Goal: Transaction & Acquisition: Purchase product/service

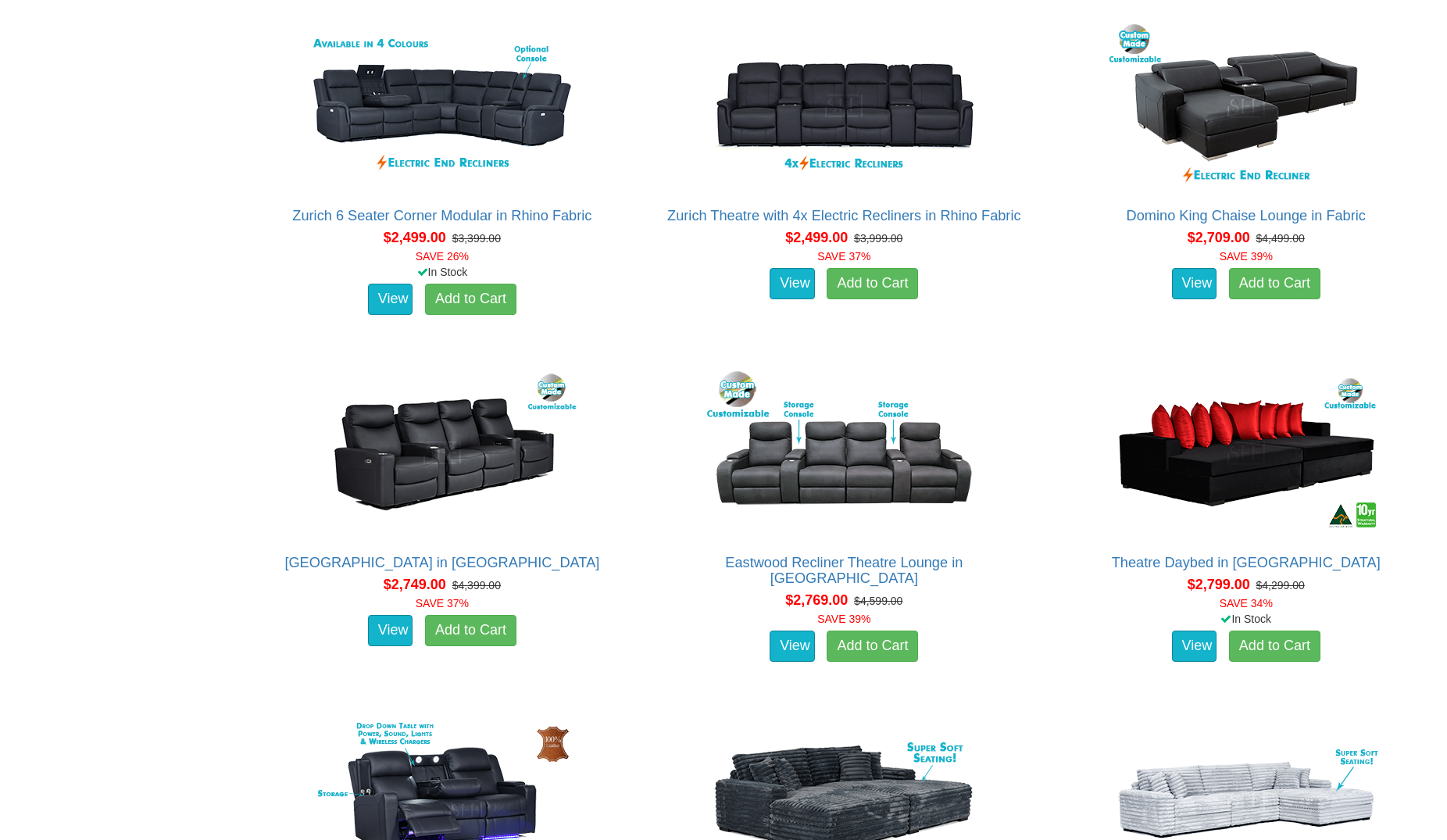
scroll to position [1531, 0]
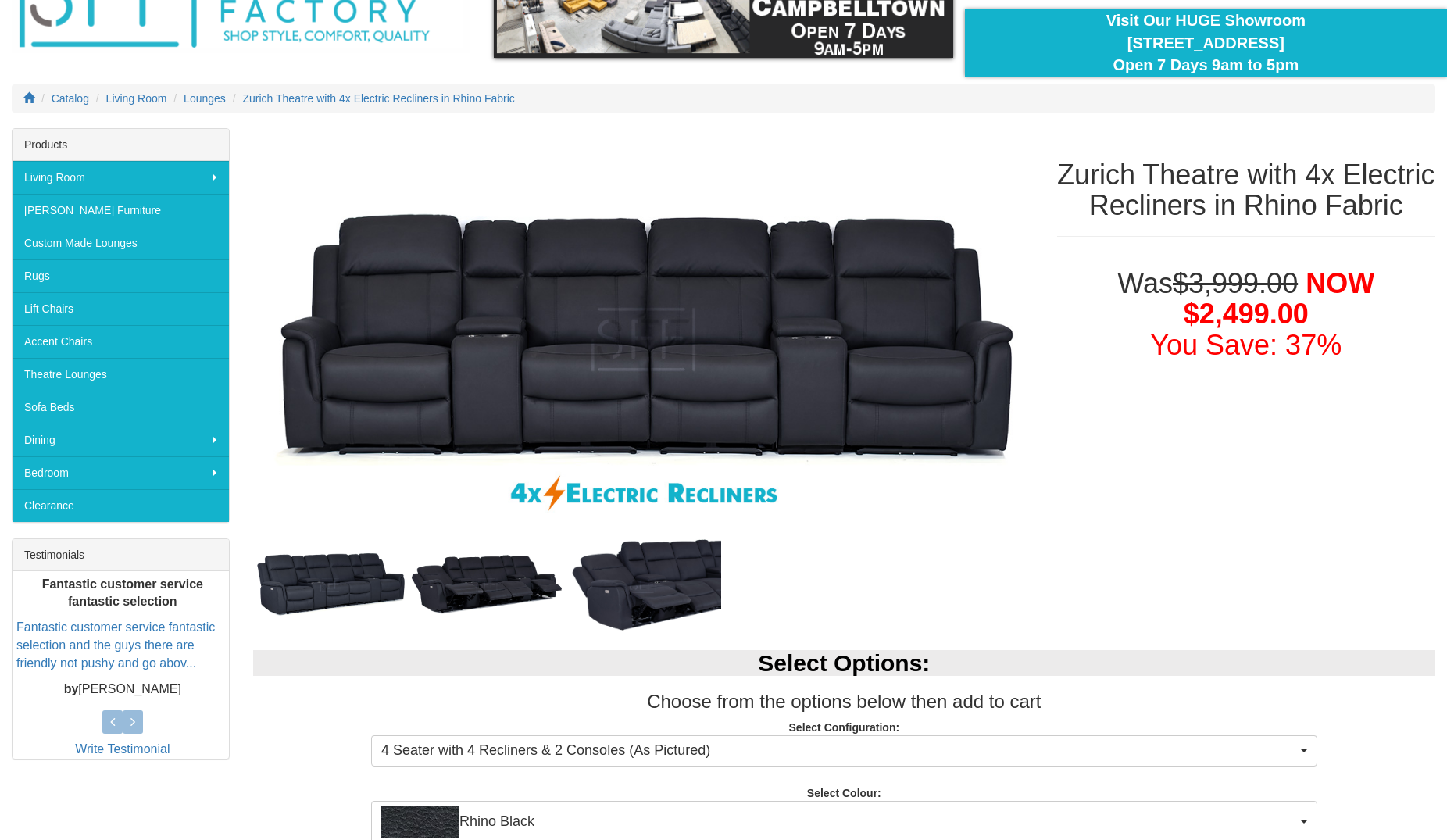
scroll to position [160, 0]
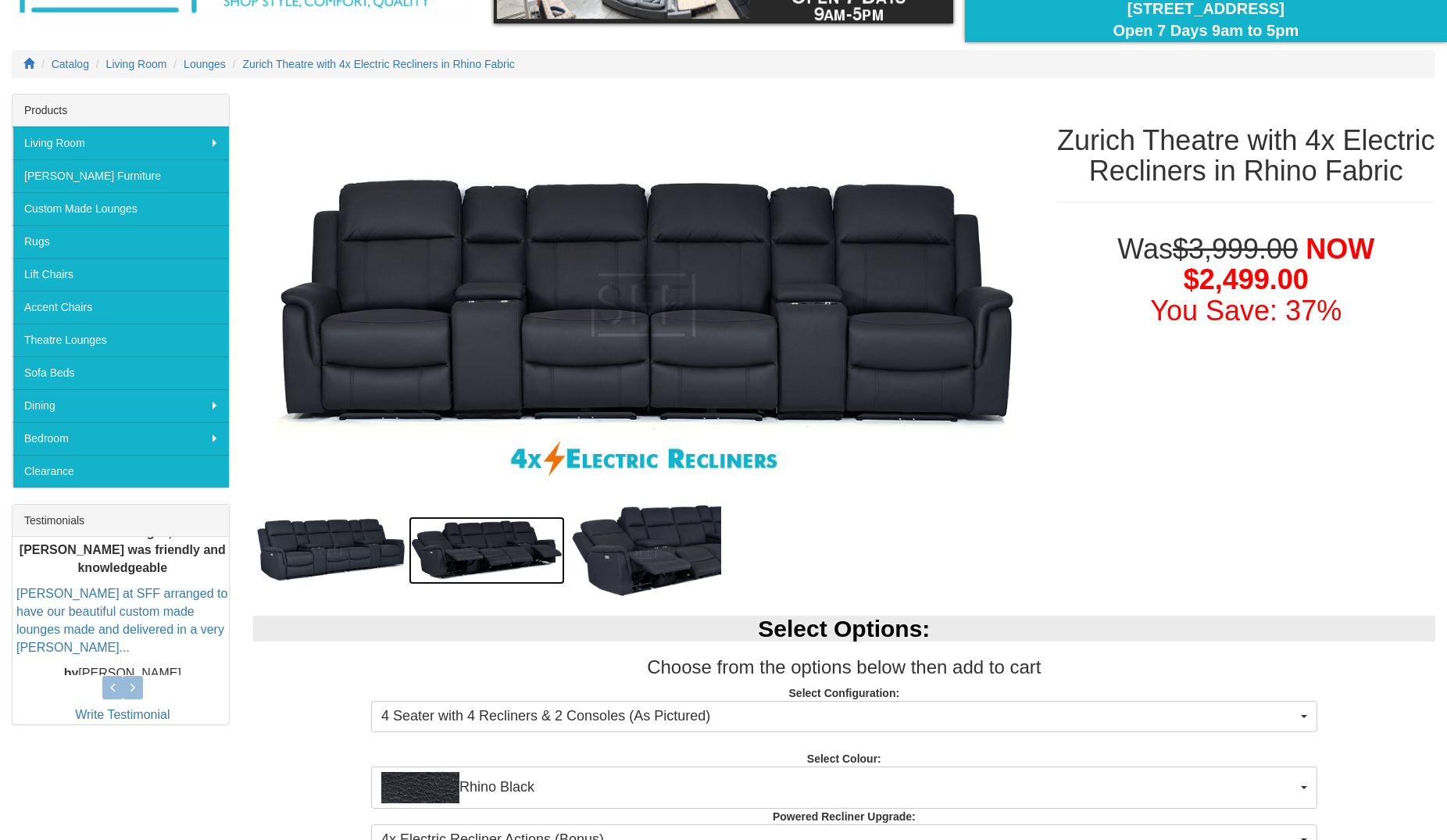
click at [517, 555] on img at bounding box center [487, 551] width 156 height 68
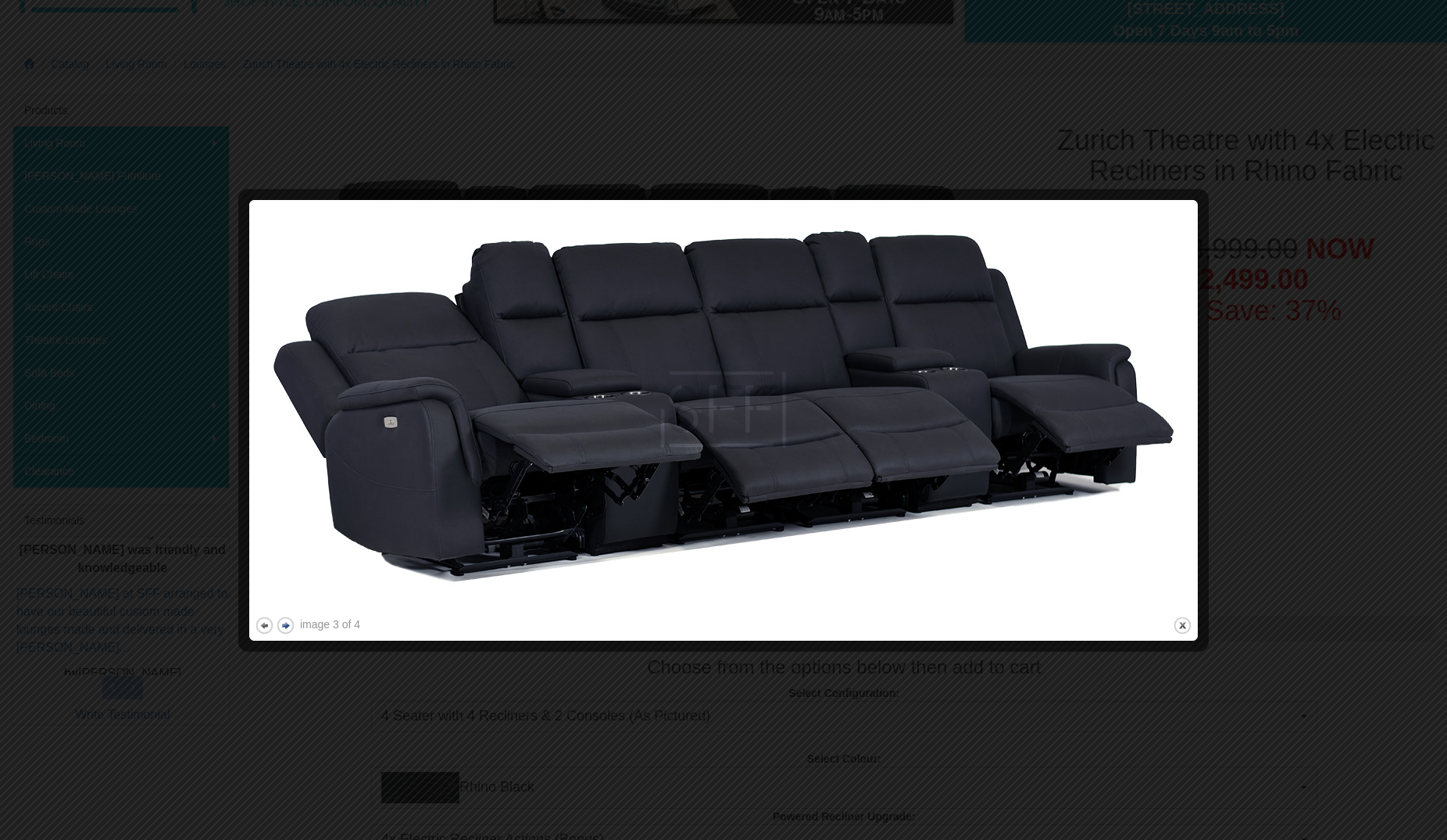
click at [285, 627] on button "next" at bounding box center [285, 625] width 20 height 20
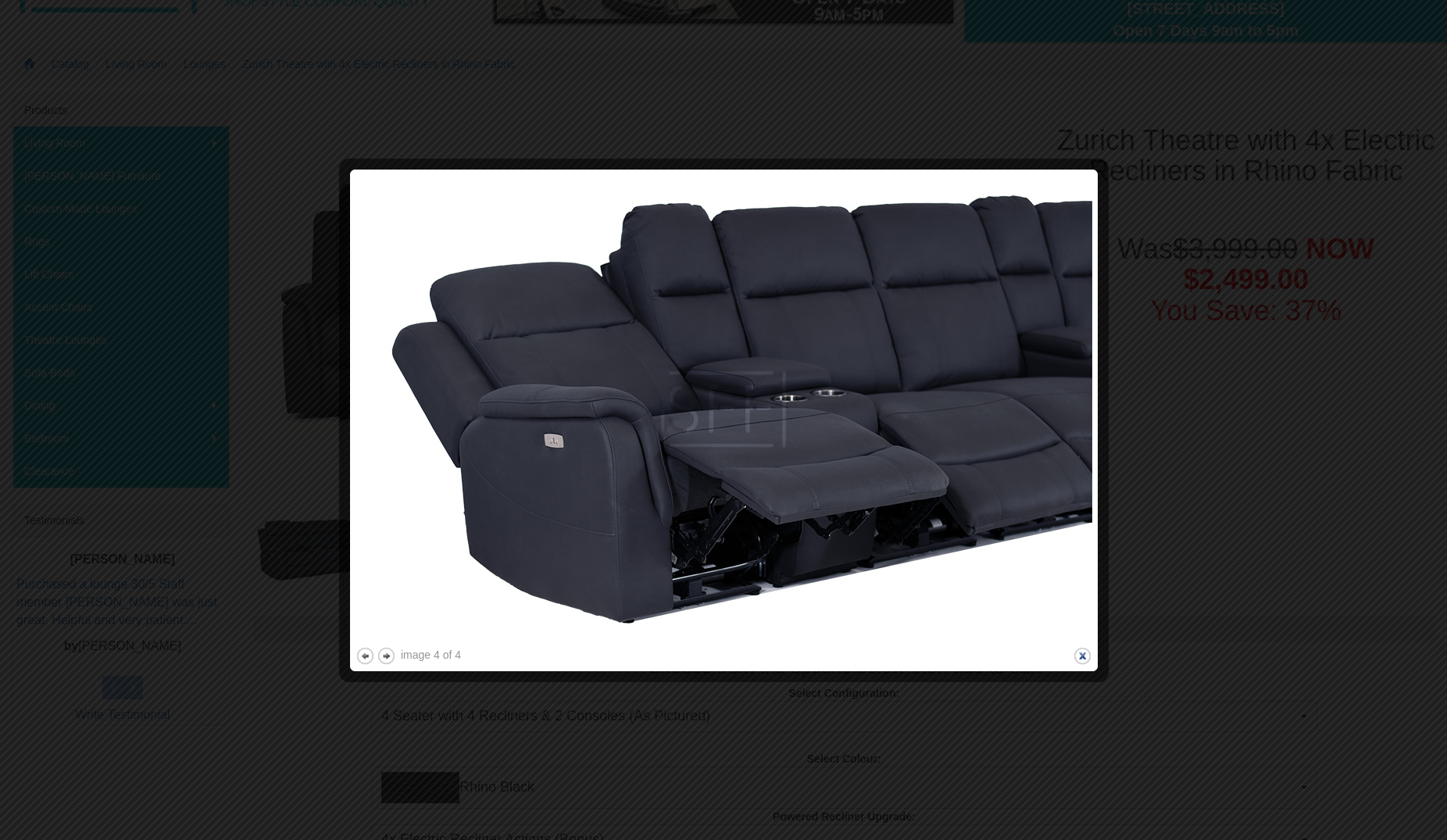
click at [1086, 656] on button "close" at bounding box center [1082, 656] width 20 height 20
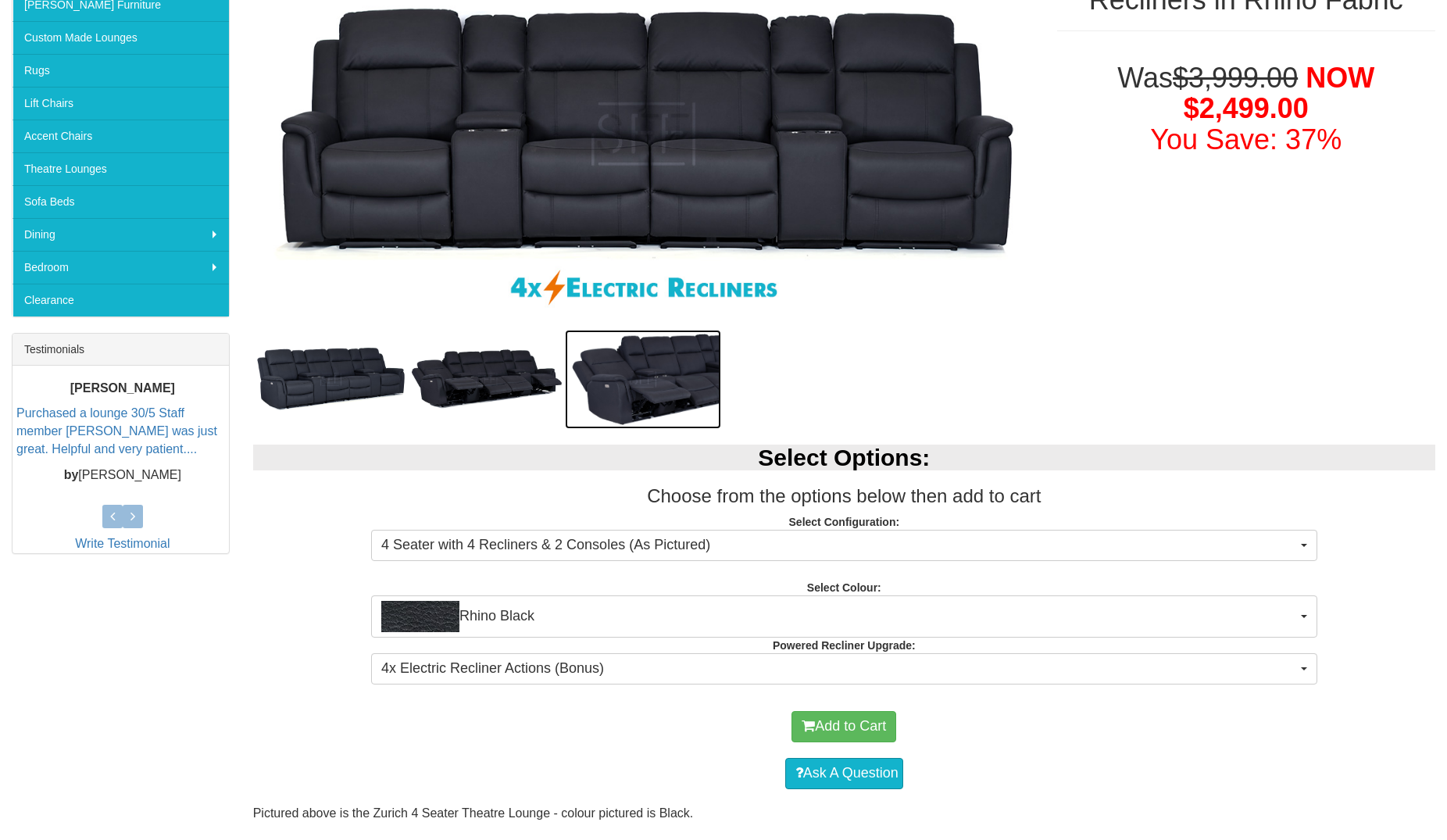
scroll to position [399, 0]
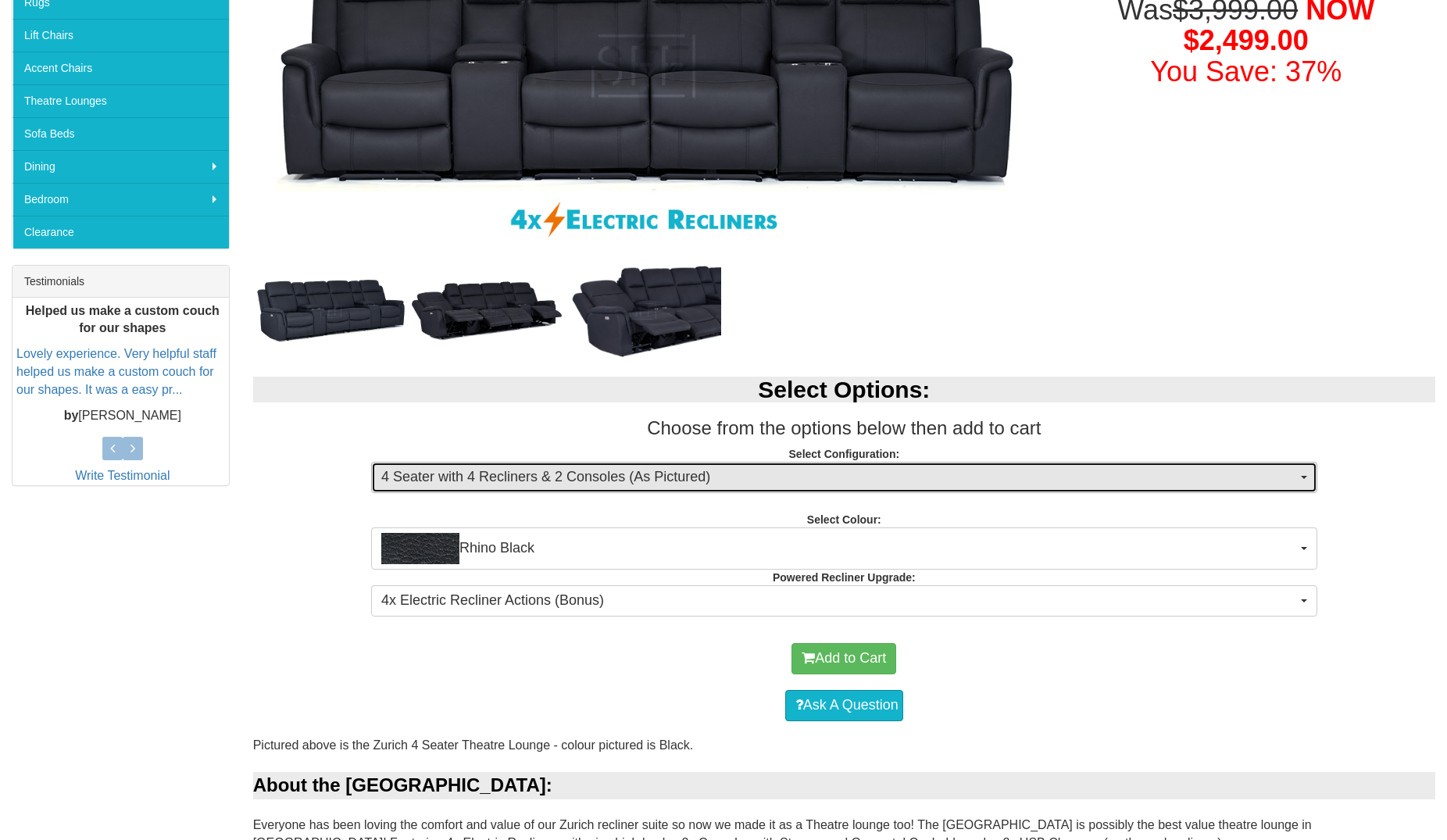
click at [1302, 475] on button "4 Seater with 4 Recliners & 2 Consoles (As Pictured)" at bounding box center [844, 477] width 946 height 32
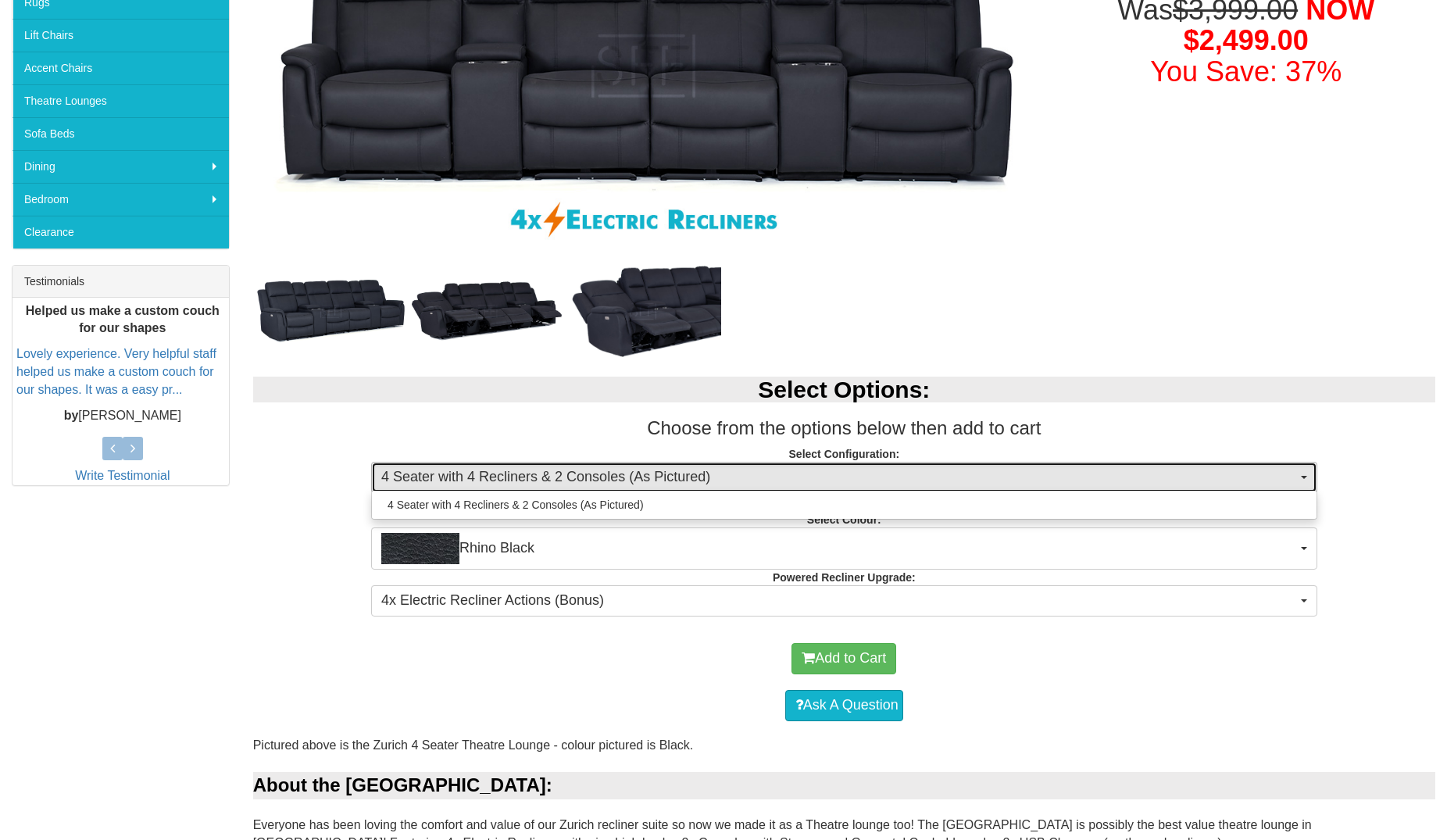
click at [1302, 475] on button "4 Seater with 4 Recliners & 2 Consoles (As Pictured)" at bounding box center [844, 477] width 946 height 32
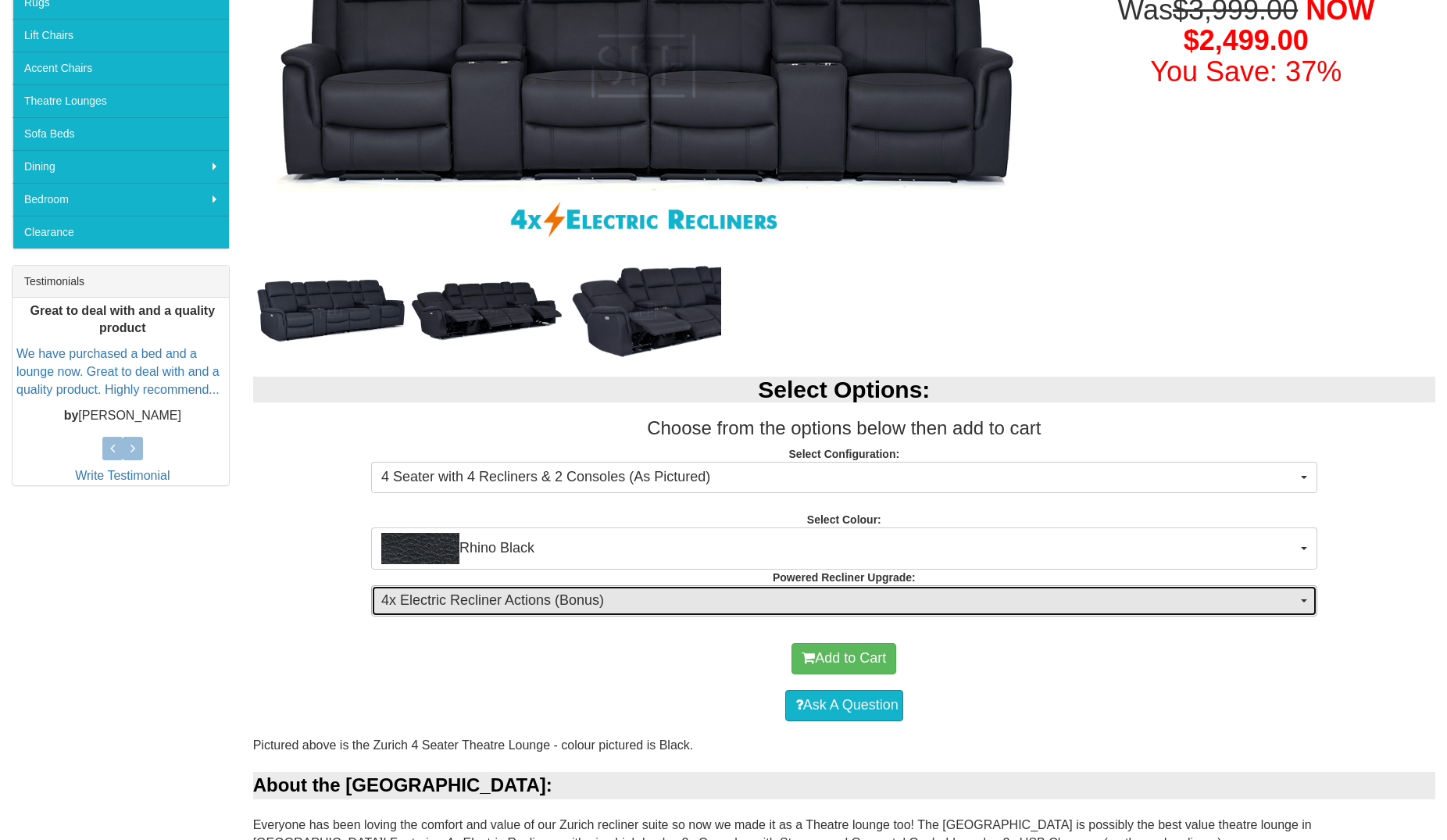
click at [1266, 595] on span "4x Electric Recliner Actions (Bonus)" at bounding box center [839, 601] width 916 height 20
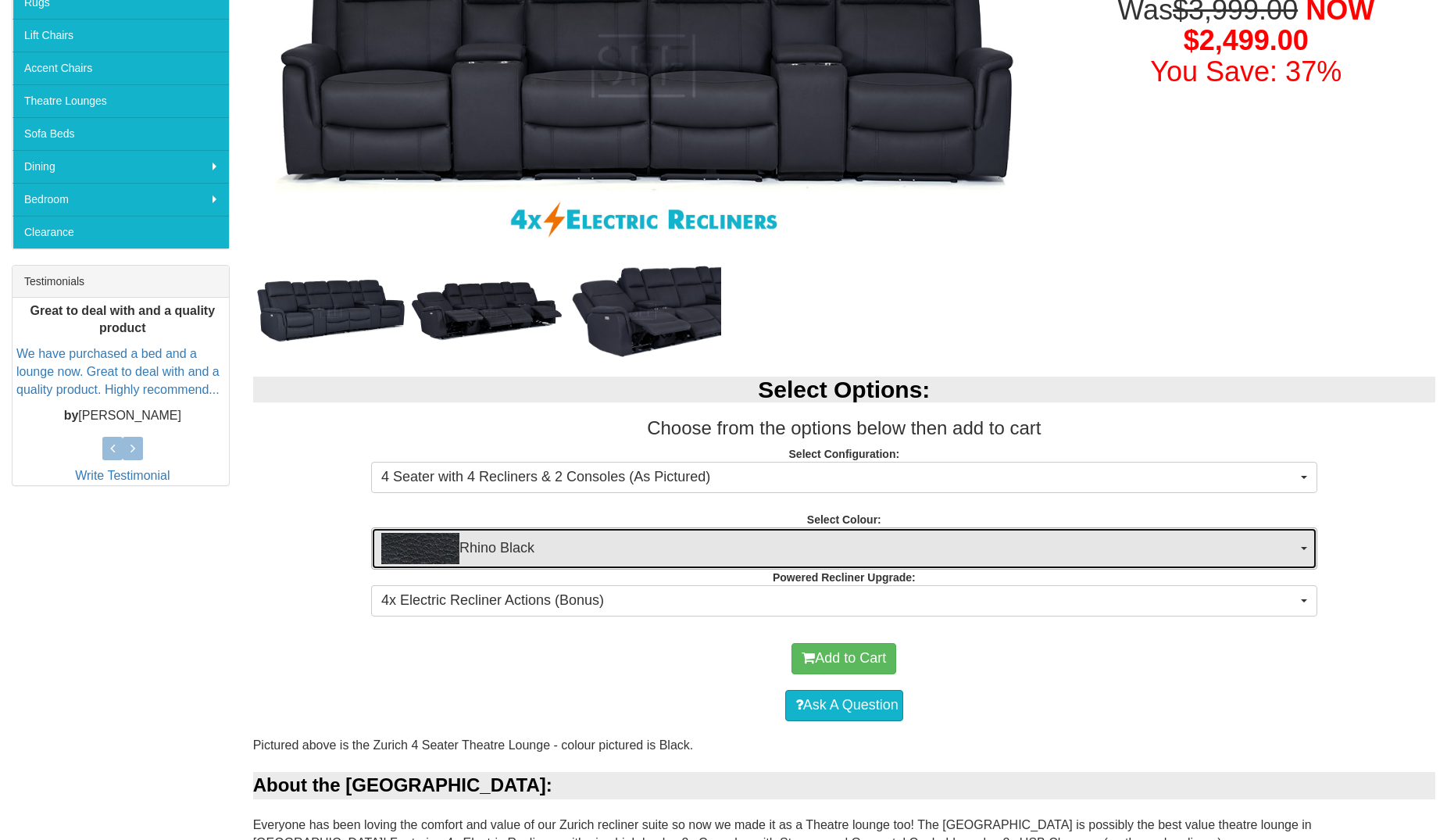
click at [1287, 536] on span "Rhino Black" at bounding box center [839, 548] width 916 height 32
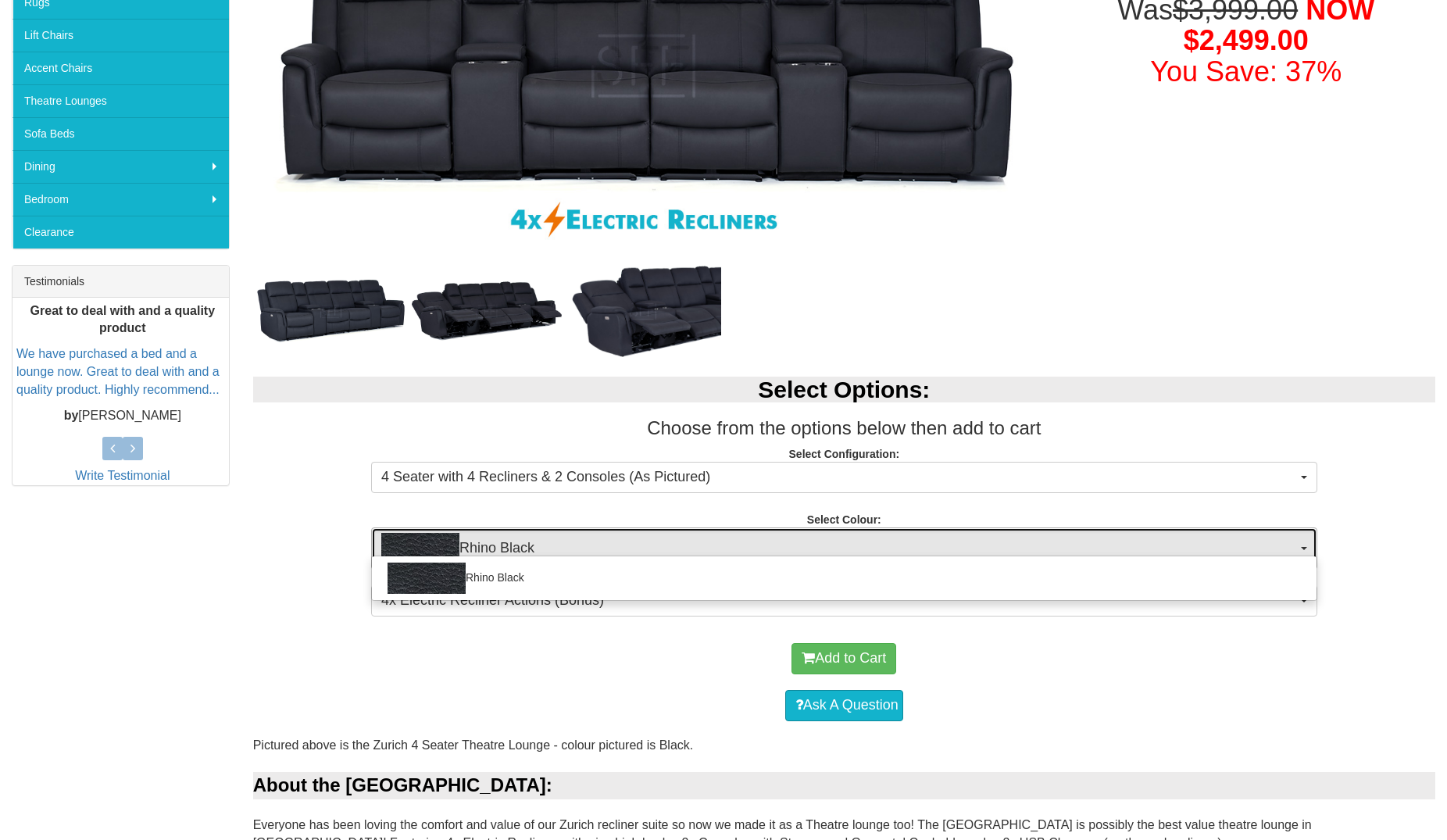
click at [1287, 536] on span "Rhino Black" at bounding box center [839, 548] width 916 height 32
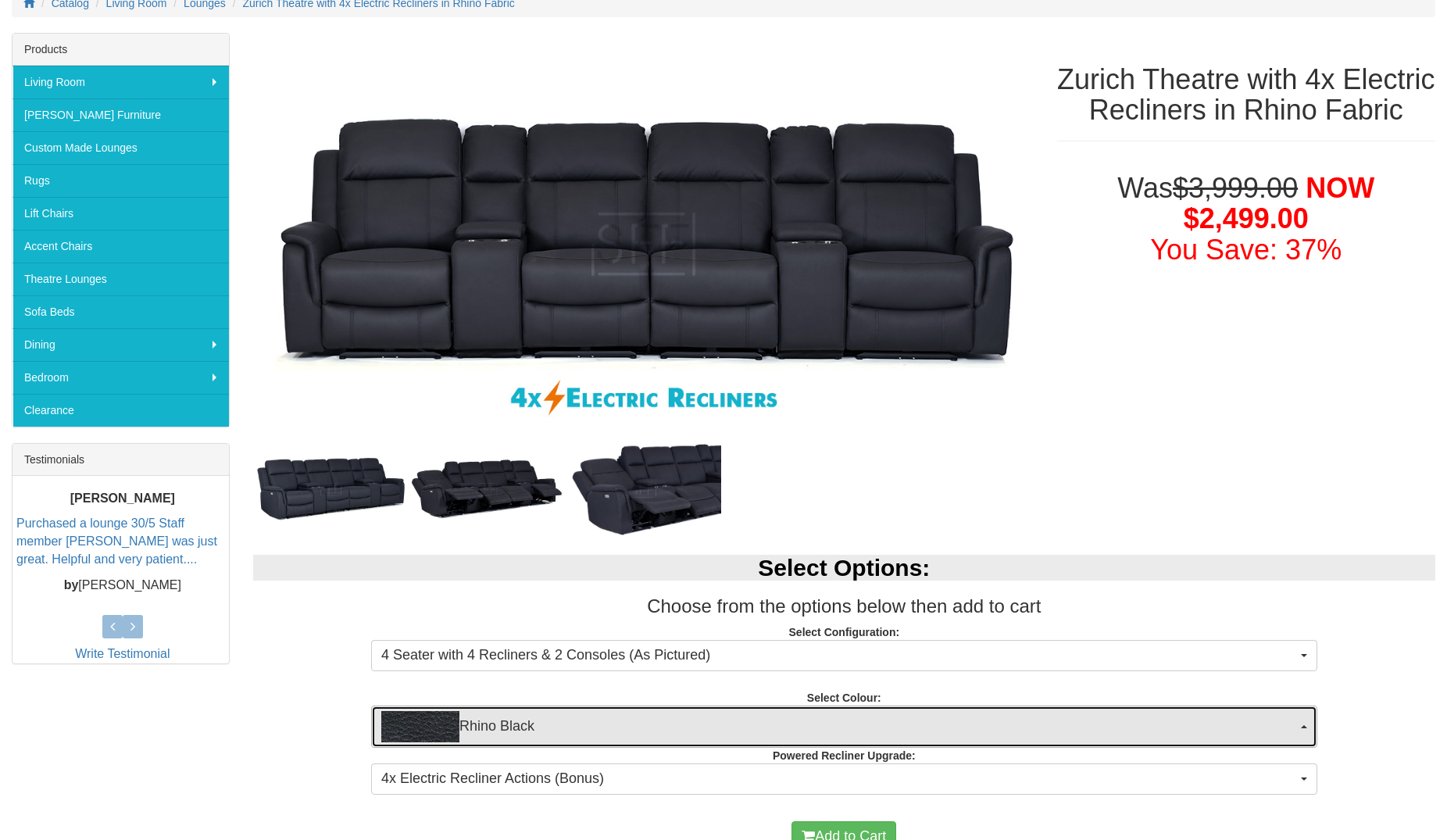
scroll to position [0, 0]
